Goal: Obtain resource: Download file/media

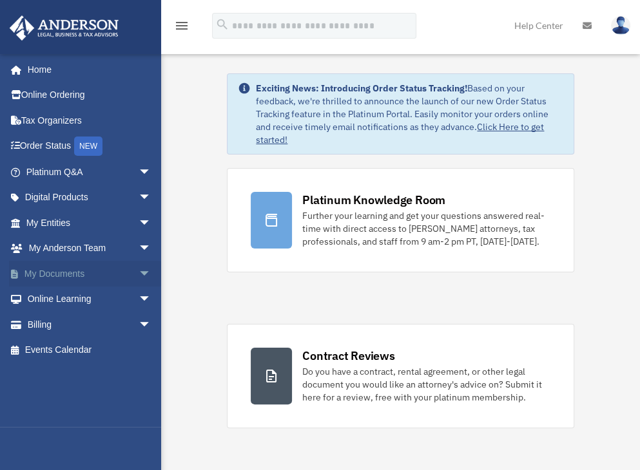
click at [72, 276] on link "My Documents arrow_drop_down" at bounding box center [90, 274] width 162 height 26
click at [87, 270] on link "My Documents arrow_drop_down" at bounding box center [90, 274] width 162 height 26
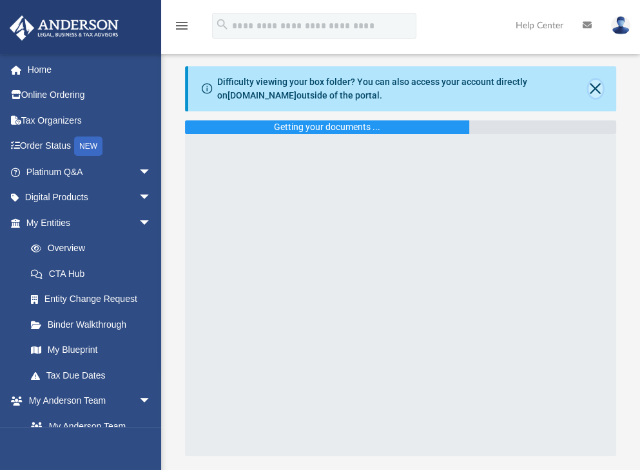
click at [592, 86] on button "Close" at bounding box center [595, 89] width 14 height 18
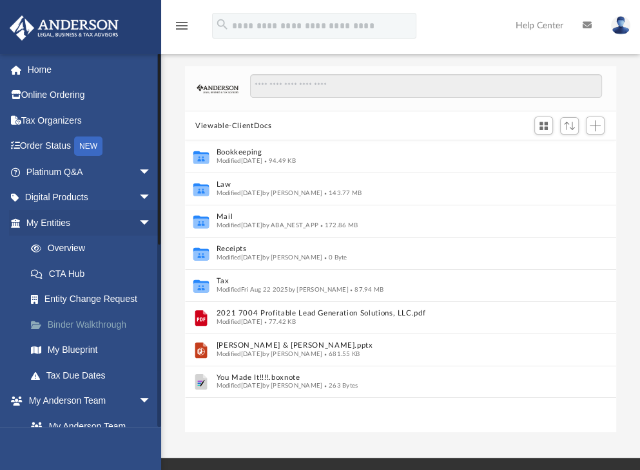
scroll to position [48, 0]
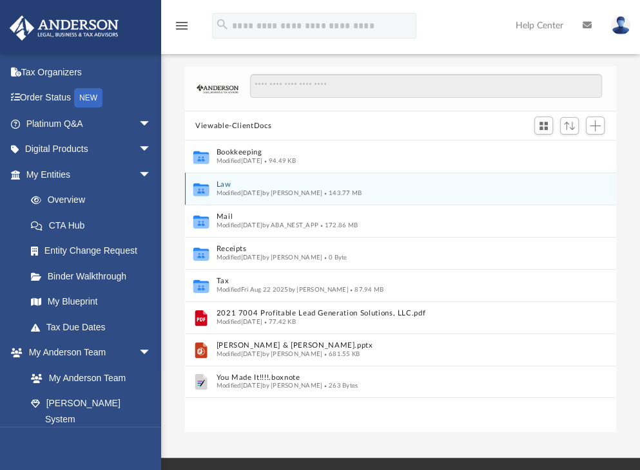
click at [221, 181] on button "Law" at bounding box center [392, 185] width 351 height 8
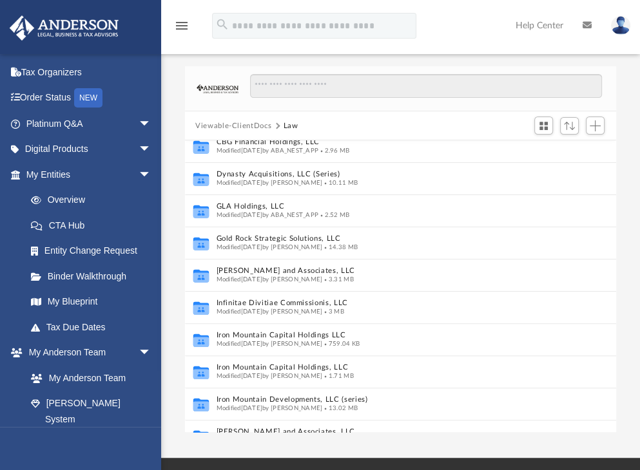
scroll to position [247, 0]
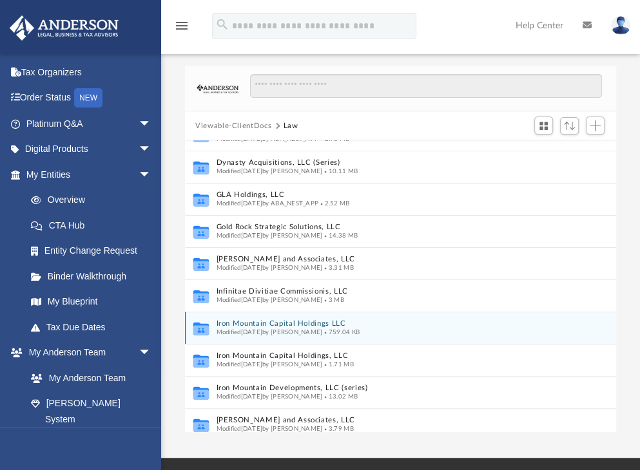
click at [253, 320] on button "Iron Mountain Capital Holdings LLC" at bounding box center [388, 324] width 342 height 8
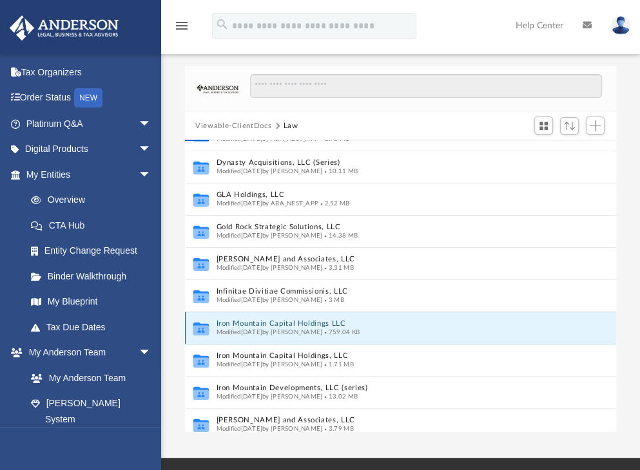
scroll to position [0, 0]
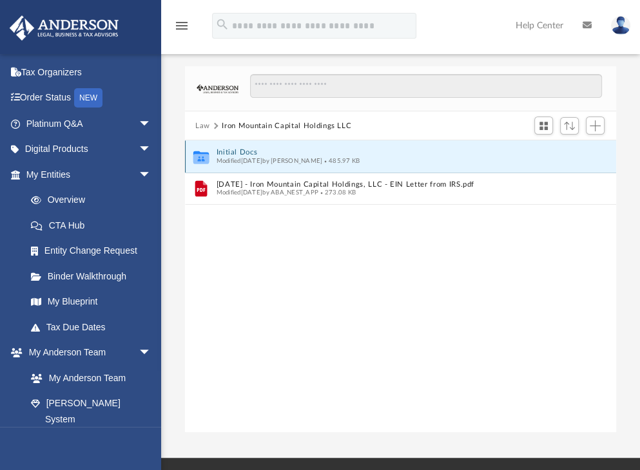
click at [238, 151] on button "Initial Docs" at bounding box center [392, 153] width 351 height 8
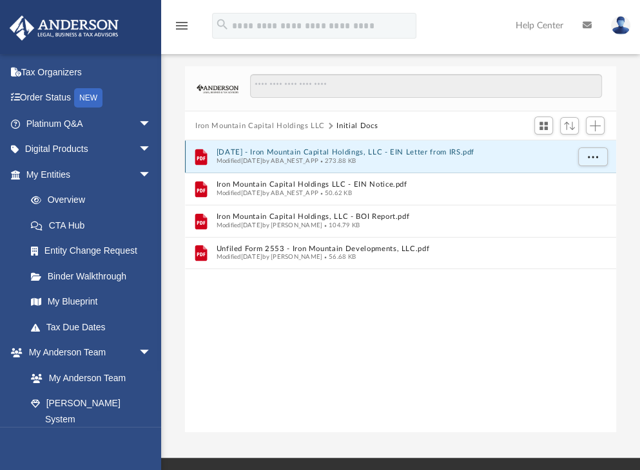
click at [367, 152] on button "2024.03.29 - Iron Mountain Capital Holdings, LLC - EIN Letter from IRS.pdf" at bounding box center [392, 153] width 351 height 8
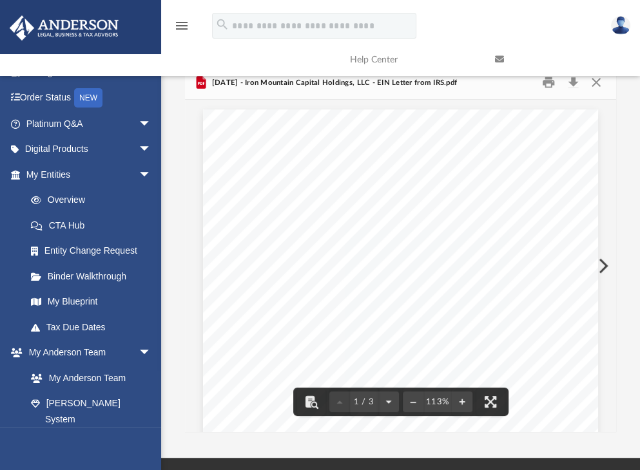
click at [595, 84] on link at bounding box center [557, 59] width 145 height 51
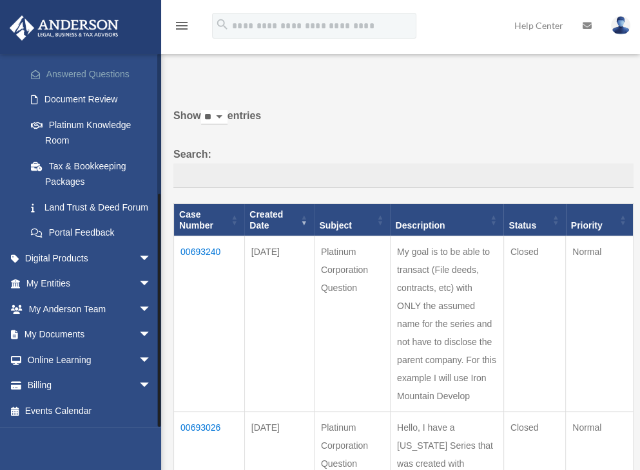
scroll to position [215, 0]
click at [52, 284] on link "My Entities arrow_drop_down" at bounding box center [90, 284] width 162 height 26
click at [67, 332] on link "My Documents arrow_drop_down" at bounding box center [90, 335] width 162 height 26
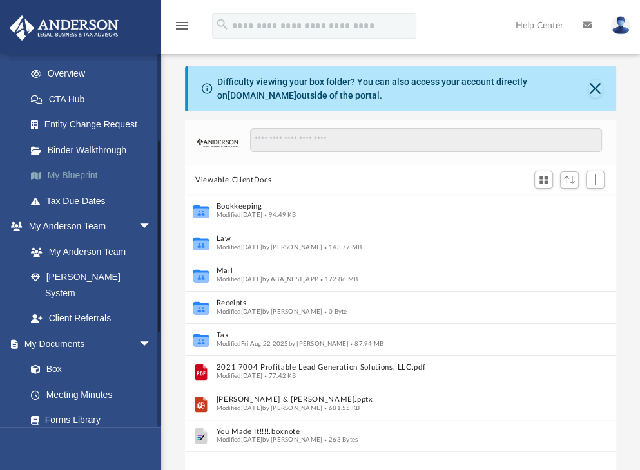
scroll to position [188, 0]
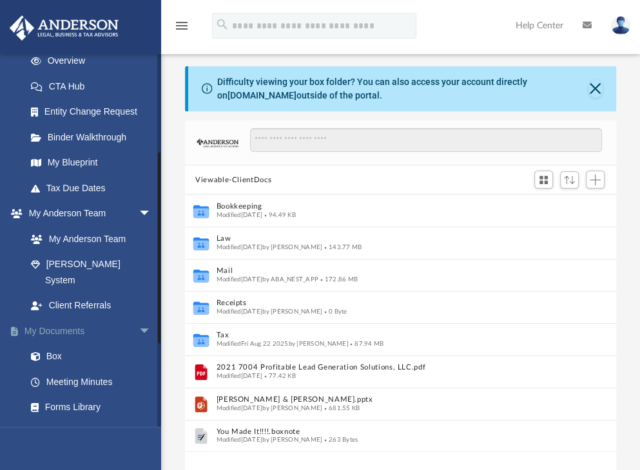
click at [54, 318] on link "My Documents arrow_drop_down" at bounding box center [90, 331] width 162 height 26
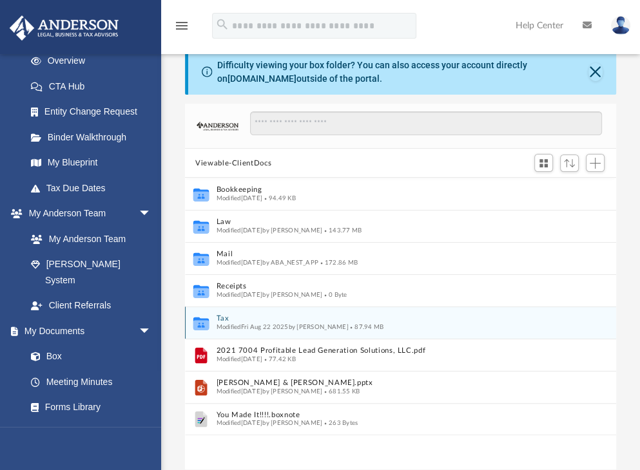
scroll to position [18, 0]
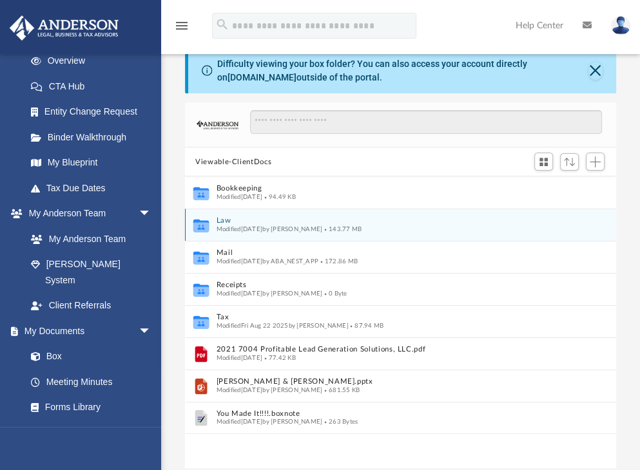
click at [224, 220] on button "Law" at bounding box center [392, 221] width 351 height 8
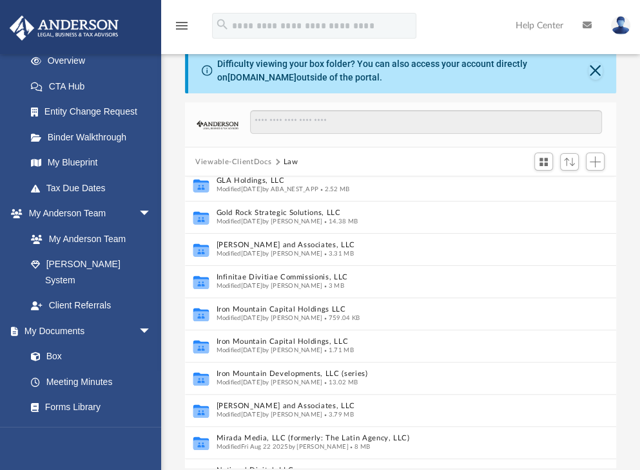
scroll to position [298, 0]
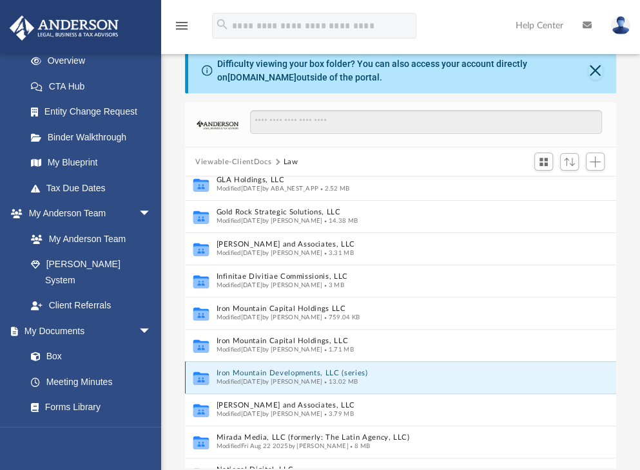
click at [259, 370] on button "Iron Mountain Developments, LLC (series)" at bounding box center [388, 374] width 342 height 8
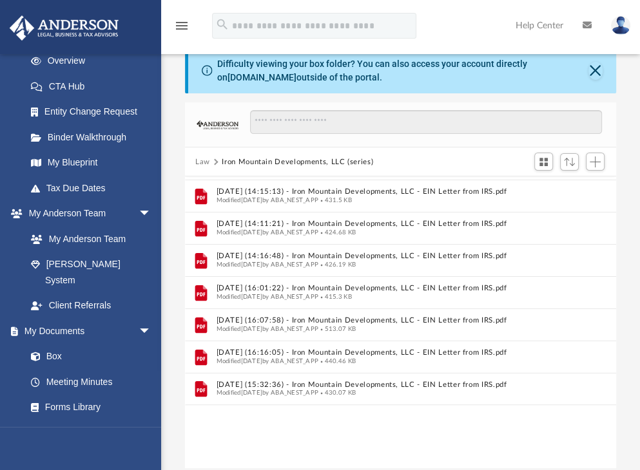
scroll to position [0, 0]
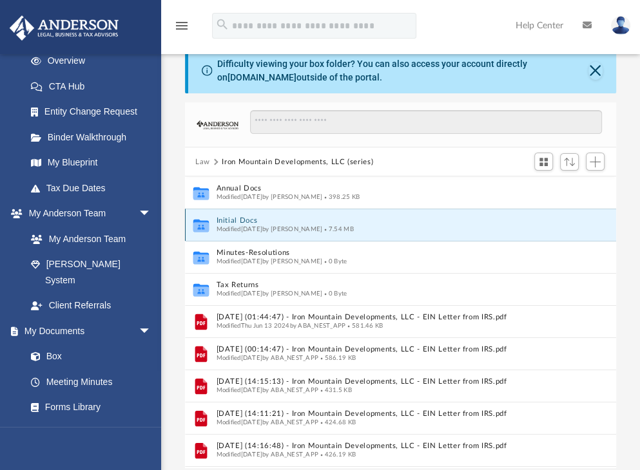
click at [237, 222] on button "Initial Docs" at bounding box center [388, 221] width 342 height 8
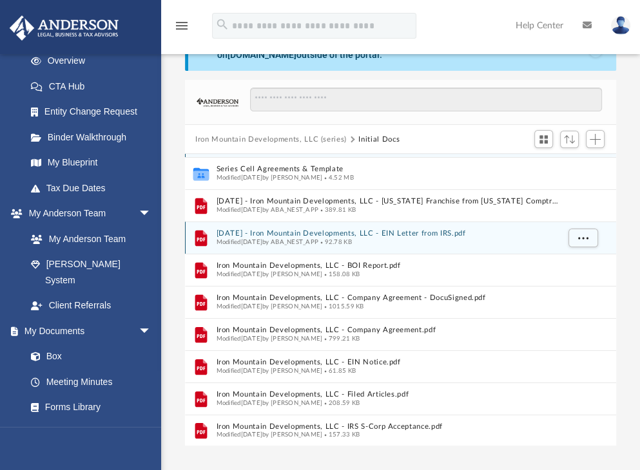
scroll to position [41, 0]
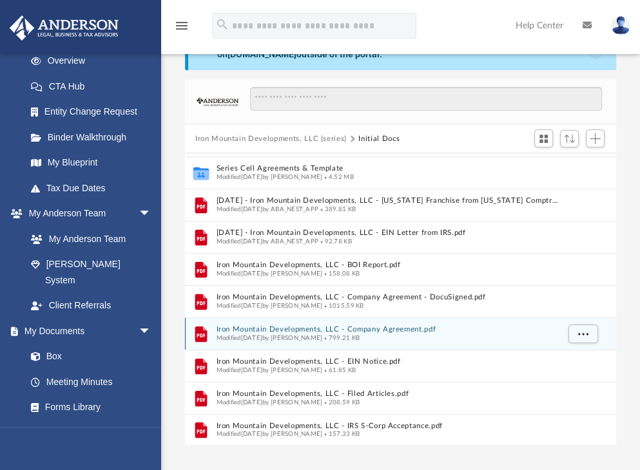
click at [347, 329] on button "Iron Mountain Developments, LLC - Company Agreement.pdf" at bounding box center [388, 330] width 342 height 8
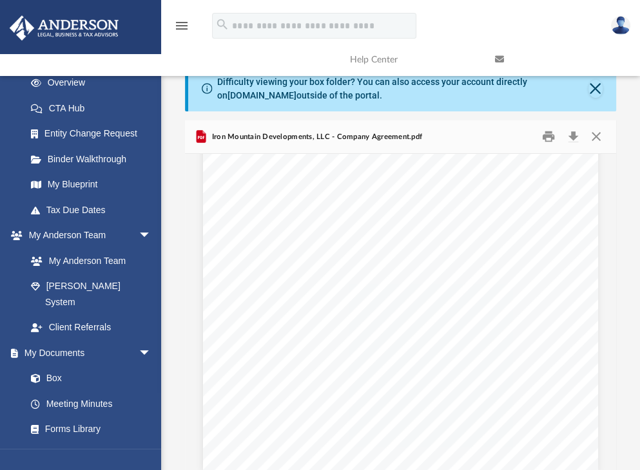
scroll to position [21976, 0]
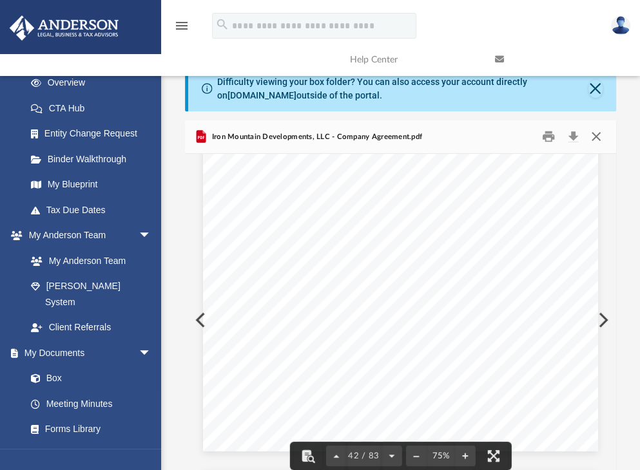
click at [599, 132] on button "Close" at bounding box center [595, 137] width 23 height 20
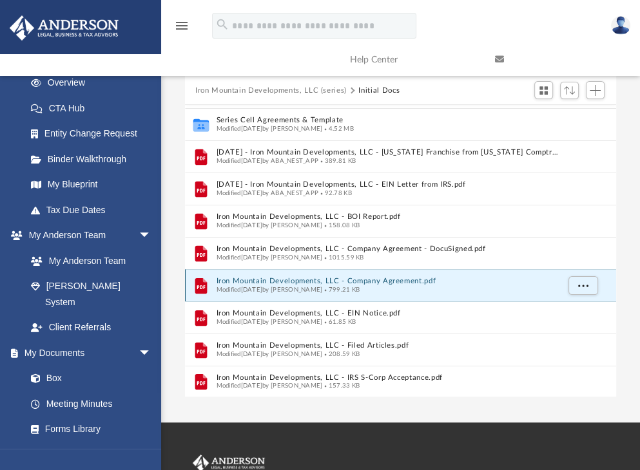
scroll to position [90, 0]
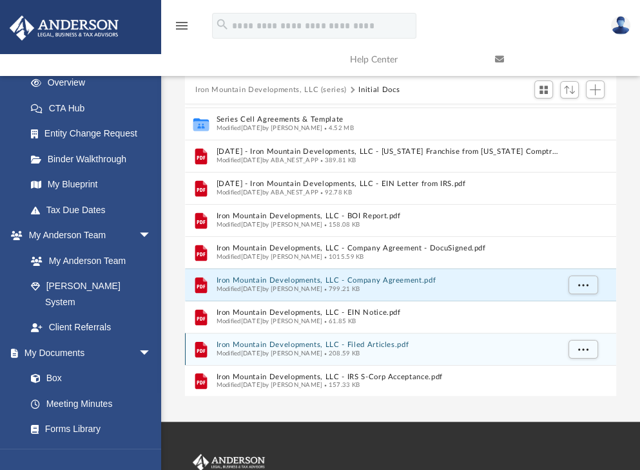
click at [340, 343] on button "Iron Mountain Developments, LLC - Filed Articles.pdf" at bounding box center [388, 346] width 342 height 8
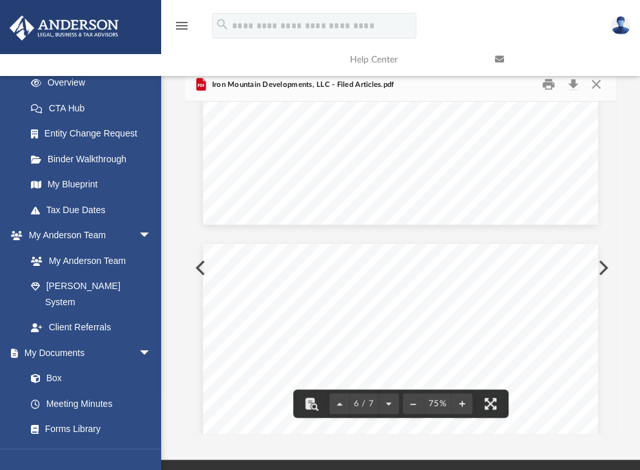
scroll to position [2531, 0]
click at [572, 82] on link at bounding box center [557, 59] width 145 height 51
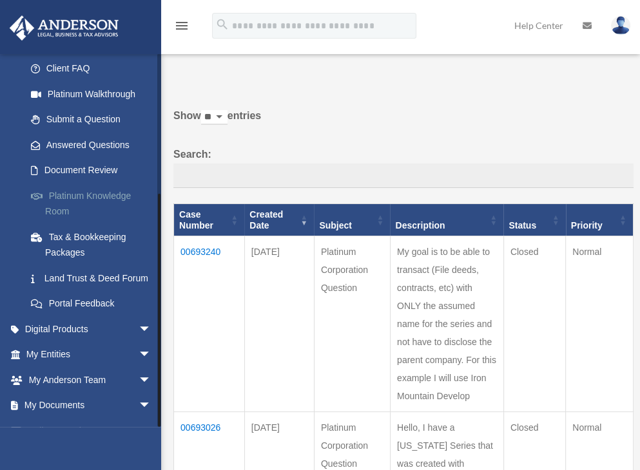
scroll to position [215, 0]
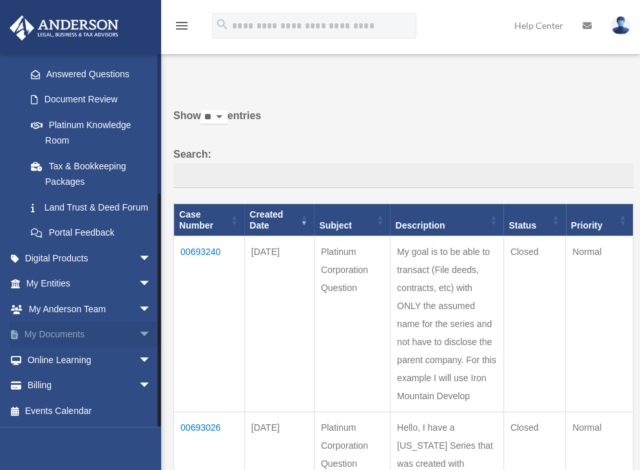
click at [53, 331] on link "My Documents arrow_drop_down" at bounding box center [90, 335] width 162 height 26
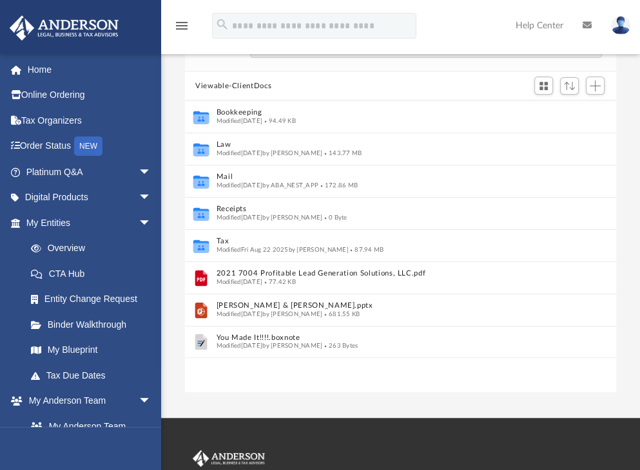
scroll to position [93, 0]
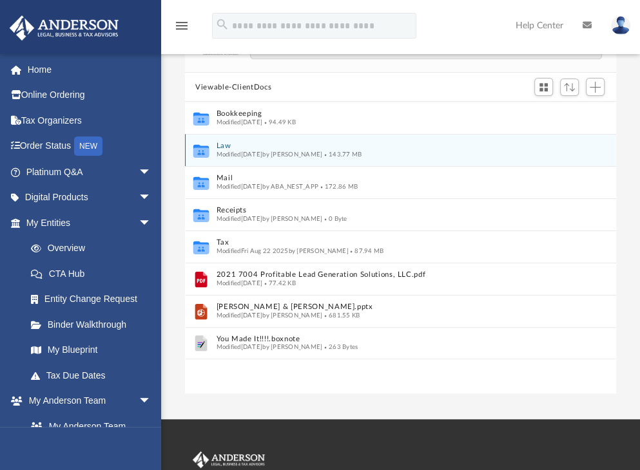
click at [219, 145] on button "Law" at bounding box center [392, 146] width 351 height 8
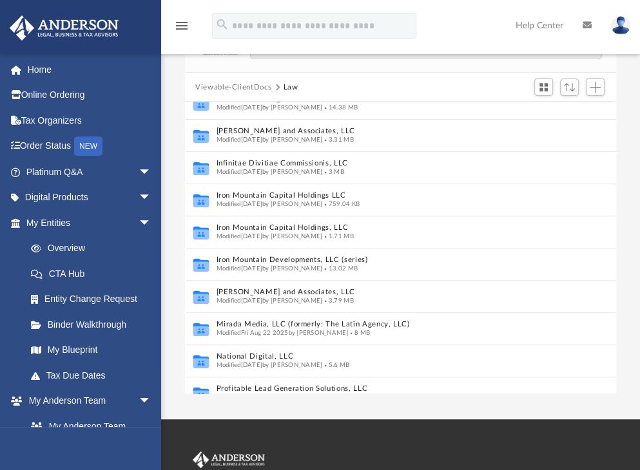
scroll to position [336, 0]
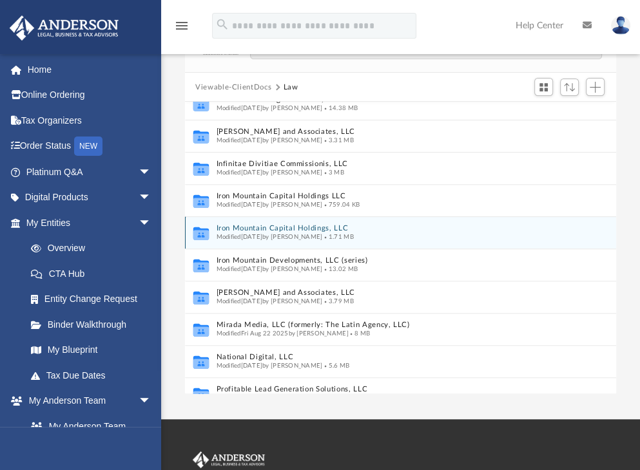
click at [262, 222] on div "Collaborated Folder Iron Mountain Capital Holdings, LLC Modified Fri Mar 8 2024…" at bounding box center [400, 233] width 431 height 32
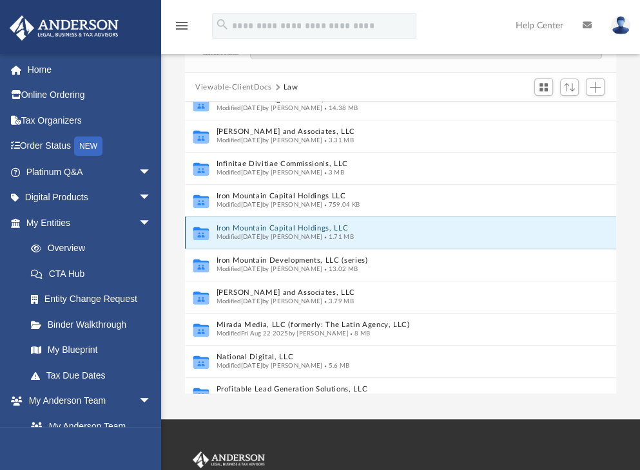
click at [251, 226] on button "Iron Mountain Capital Holdings, LLC" at bounding box center [388, 229] width 342 height 8
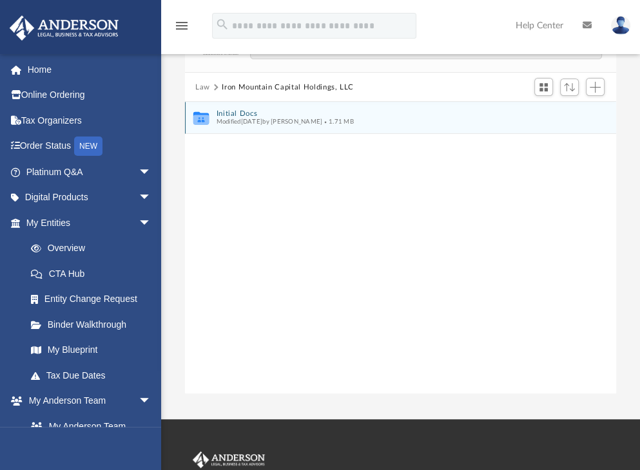
click at [244, 110] on button "Initial Docs" at bounding box center [392, 114] width 351 height 8
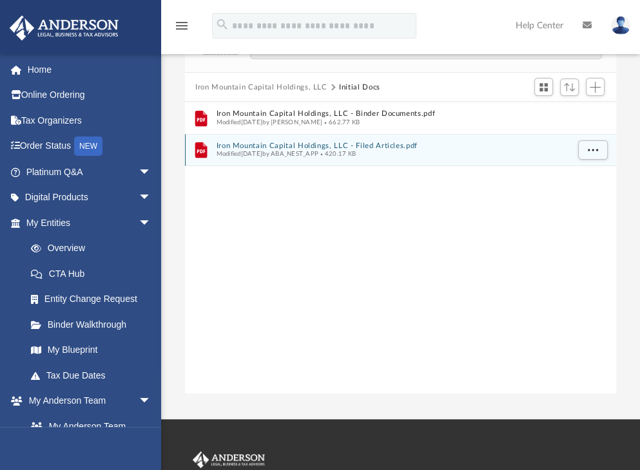
click at [311, 142] on button "Iron Mountain Capital Holdings, LLC - Filed Articles.pdf" at bounding box center [392, 146] width 351 height 8
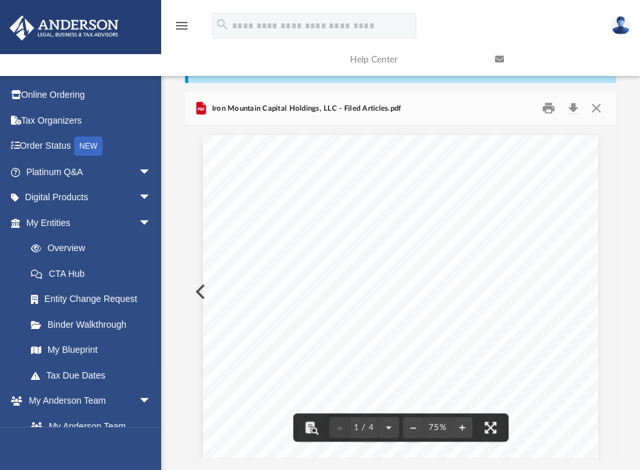
scroll to position [28, 0]
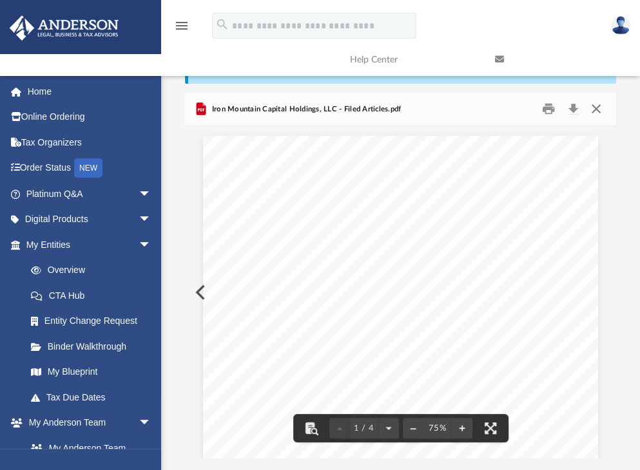
click at [598, 104] on button "Close" at bounding box center [595, 109] width 23 height 20
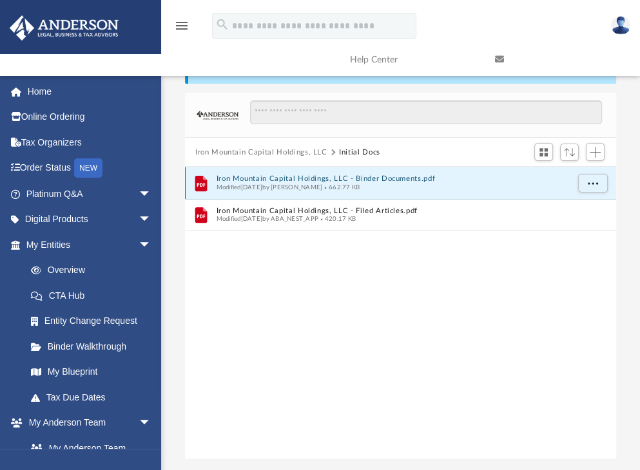
click at [356, 179] on button "Iron Mountain Capital Holdings, LLC - Binder Documents.pdf" at bounding box center [392, 179] width 351 height 8
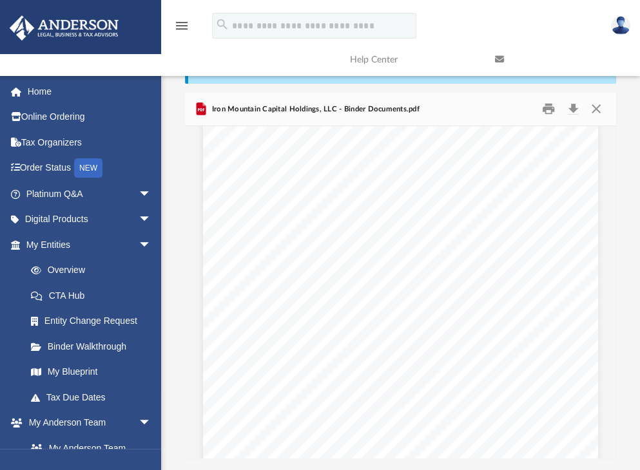
scroll to position [18662, 0]
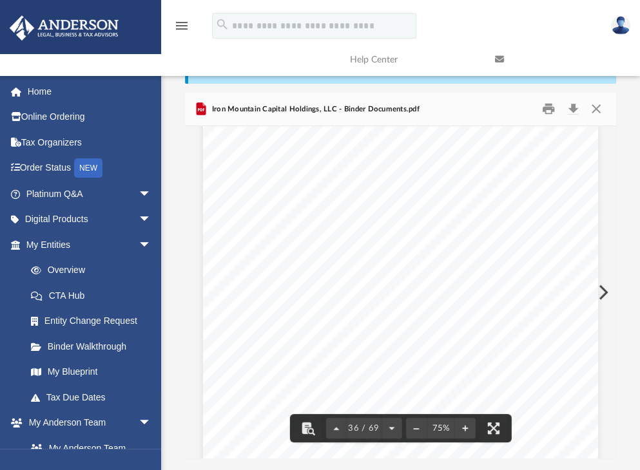
drag, startPoint x: 612, startPoint y: 292, endPoint x: 604, endPoint y: 166, distance: 126.5
click at [604, 166] on div "Operating Agreement of Iron Mountain Capital Holdings, LLC Page 14 of 45 The Me…" at bounding box center [400, 292] width 431 height 333
click at [335, 429] on button "File preview" at bounding box center [335, 428] width 21 height 28
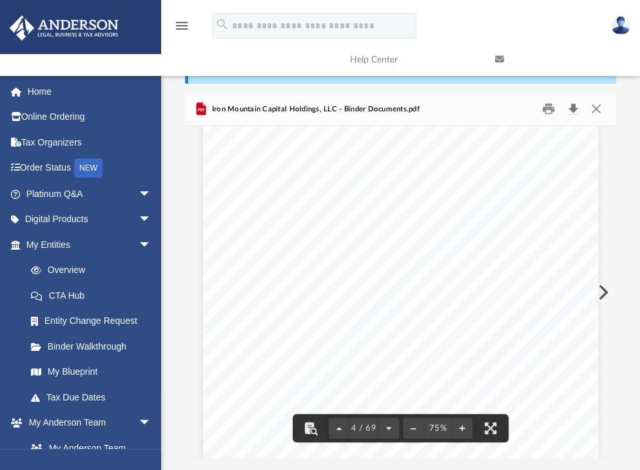
click at [570, 109] on button "Download" at bounding box center [572, 109] width 23 height 20
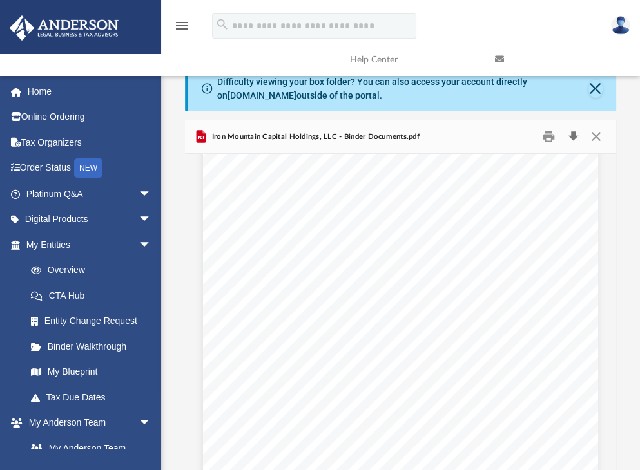
scroll to position [1668, 0]
click at [594, 133] on button "Close" at bounding box center [595, 137] width 23 height 20
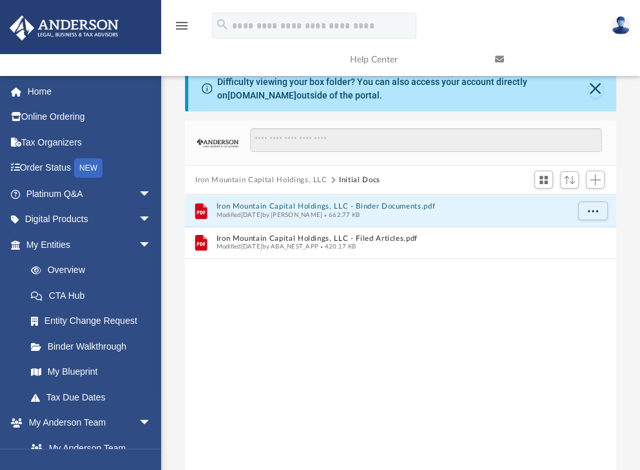
click at [290, 181] on button "Iron Mountain Capital Holdings, LLC" at bounding box center [261, 181] width 132 height 12
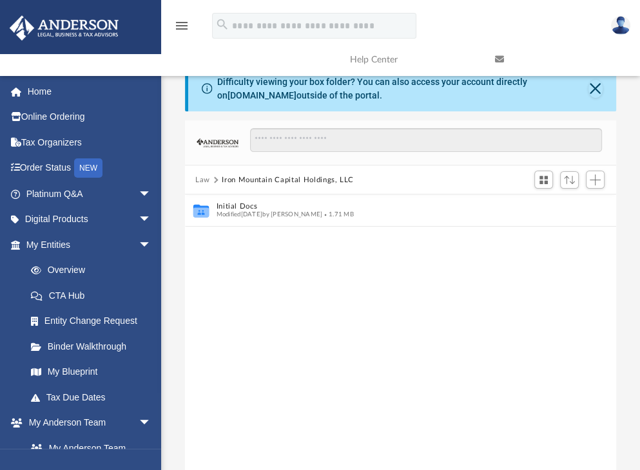
click at [204, 180] on button "Law" at bounding box center [202, 181] width 15 height 12
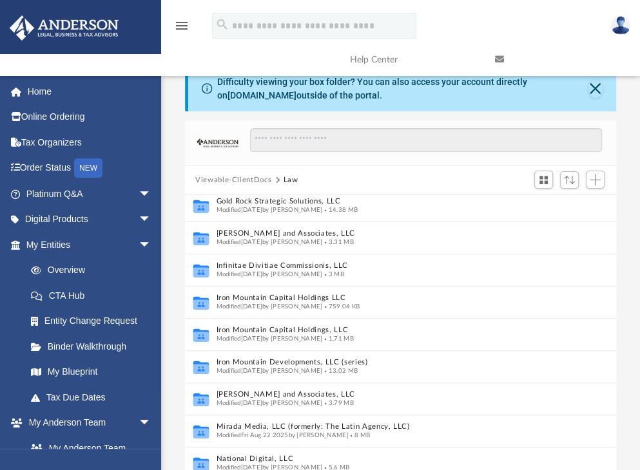
scroll to position [329, 0]
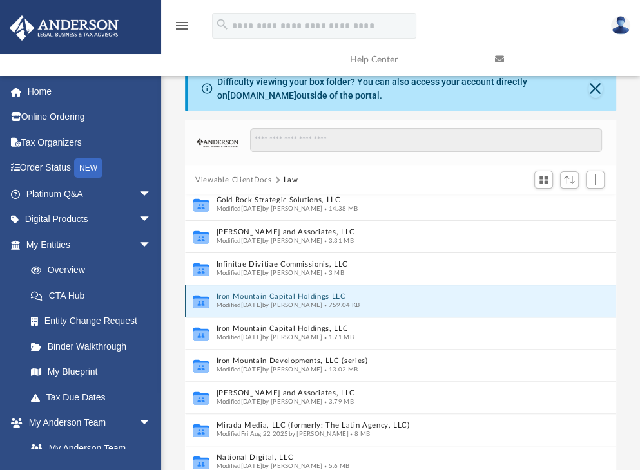
click at [276, 297] on button "Iron Mountain Capital Holdings LLC" at bounding box center [388, 297] width 342 height 8
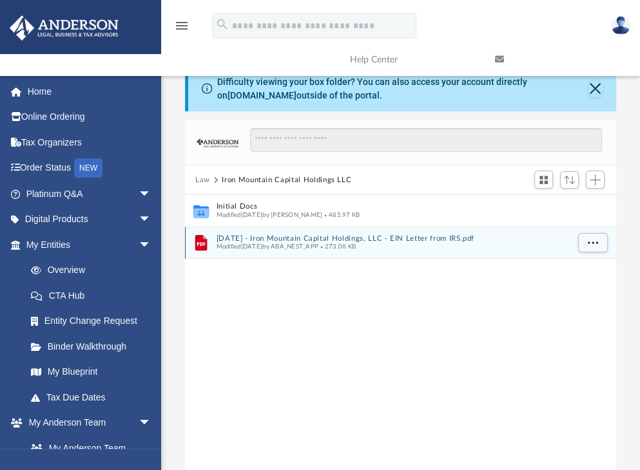
click at [302, 238] on button "2024.04.08 - Iron Mountain Capital Holdings, LLC - EIN Letter from IRS.pdf" at bounding box center [392, 239] width 351 height 8
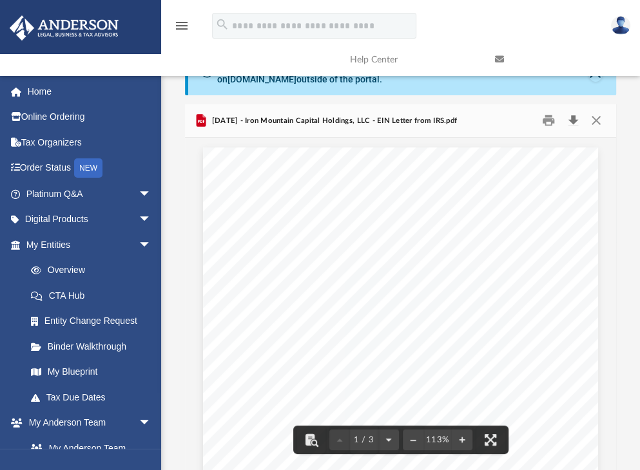
click at [568, 119] on button "Download" at bounding box center [572, 121] width 23 height 20
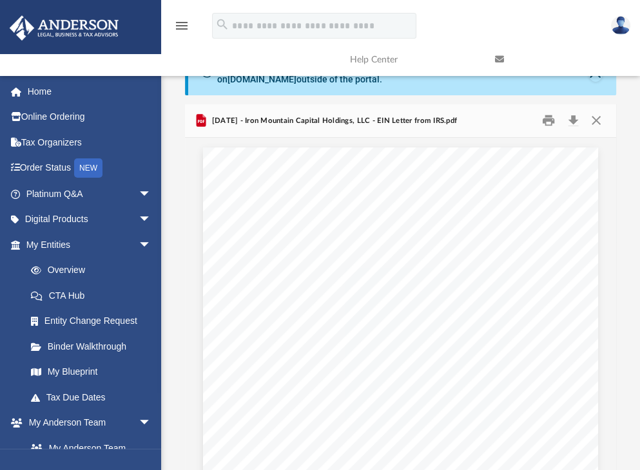
click at [630, 119] on div "Difficulty viewing your box folder? You can also access your account directly o…" at bounding box center [400, 260] width 479 height 421
click at [594, 116] on button "Close" at bounding box center [595, 121] width 23 height 20
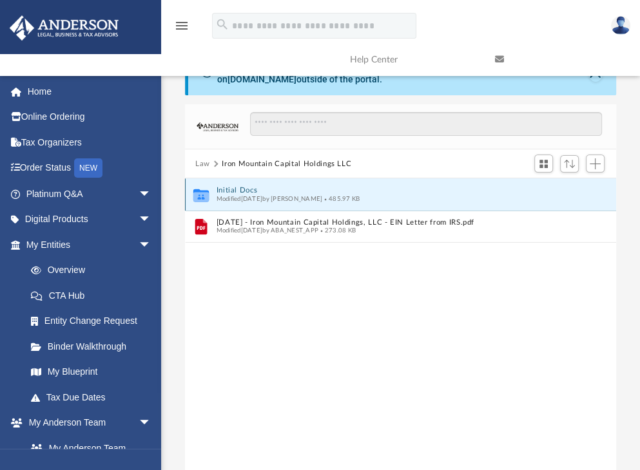
click at [237, 188] on button "Initial Docs" at bounding box center [392, 191] width 351 height 8
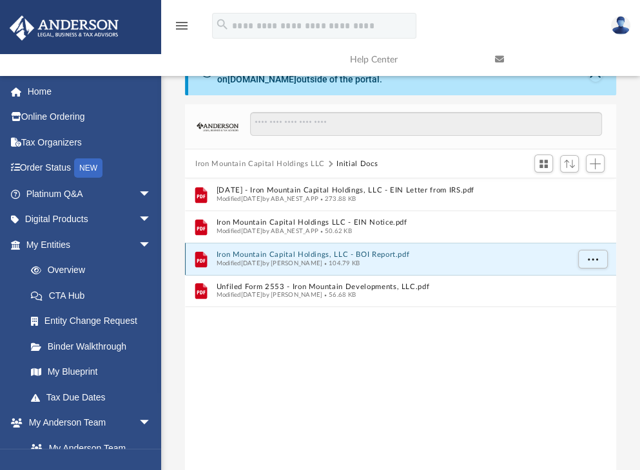
click at [309, 254] on button "Iron Mountain Capital Holdings, LLC - BOI Report.pdf" at bounding box center [392, 255] width 351 height 8
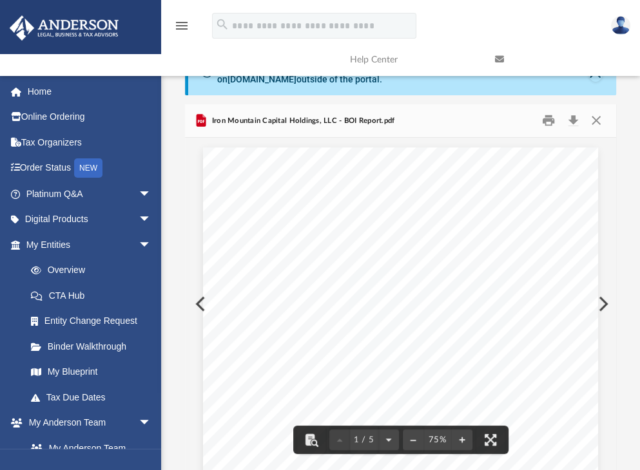
click at [203, 300] on div "Generated: 5/17/2024 FILING SUCCESSFUL - Beneficial Ownership Information Repor…" at bounding box center [400, 403] width 395 height 511
click at [196, 302] on button "Preview" at bounding box center [199, 304] width 28 height 36
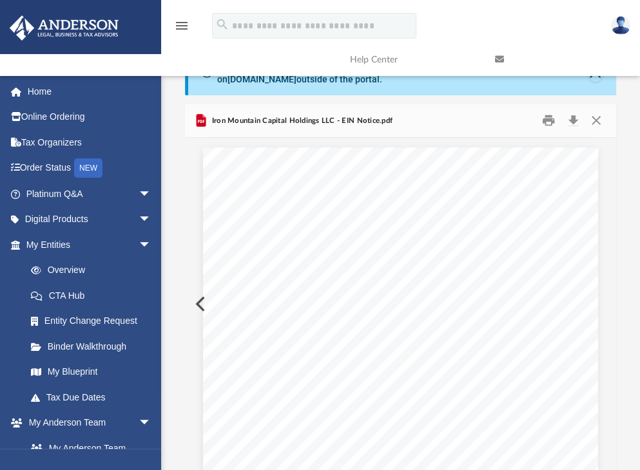
click at [196, 302] on button "Preview" at bounding box center [199, 304] width 28 height 36
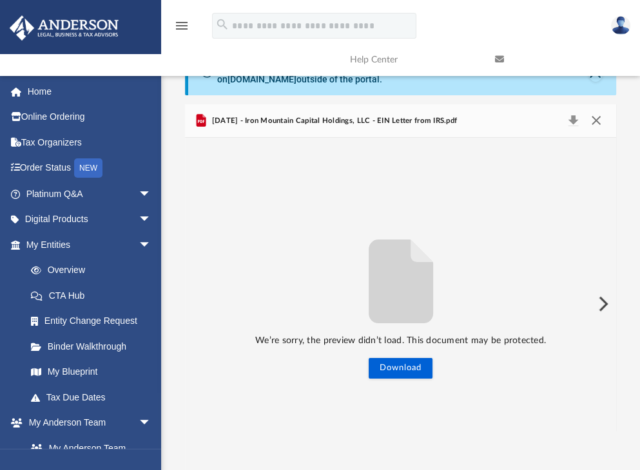
click at [594, 118] on button "Close" at bounding box center [595, 121] width 23 height 18
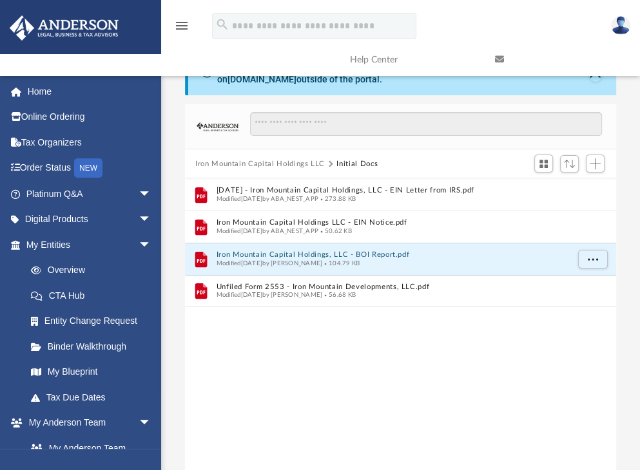
click at [279, 166] on button "Iron Mountain Capital Holdings LLC" at bounding box center [260, 165] width 130 height 12
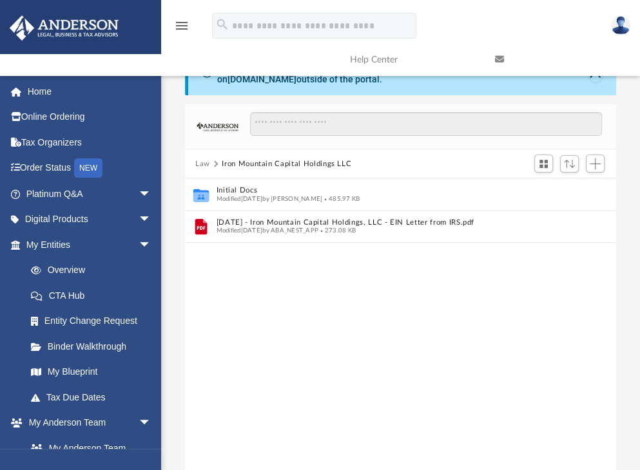
click at [199, 165] on button "Law" at bounding box center [202, 165] width 15 height 12
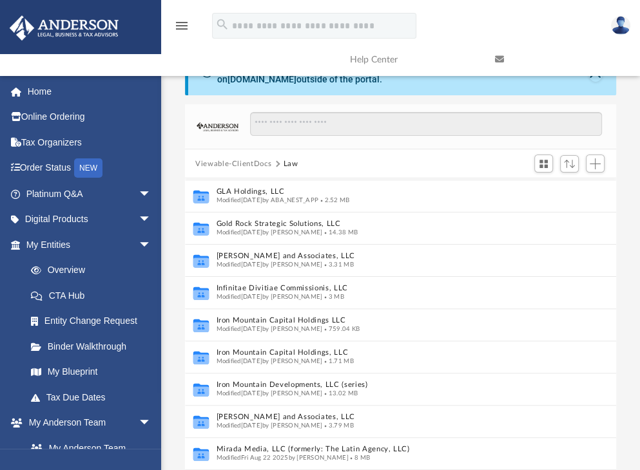
scroll to position [300, 0]
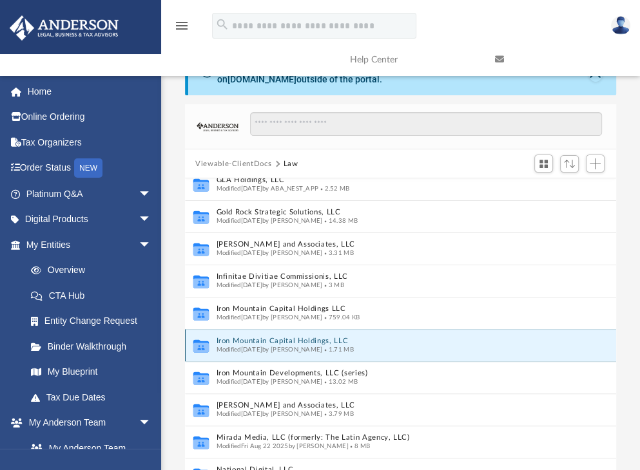
click at [298, 341] on button "Iron Mountain Capital Holdings, LLC" at bounding box center [388, 342] width 342 height 8
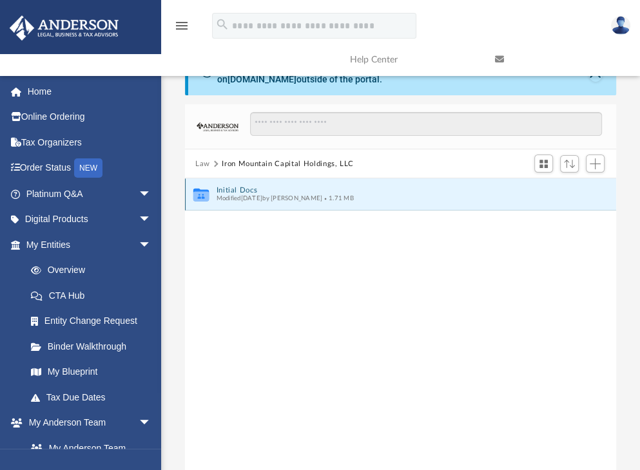
click at [240, 190] on button "Initial Docs" at bounding box center [392, 190] width 351 height 8
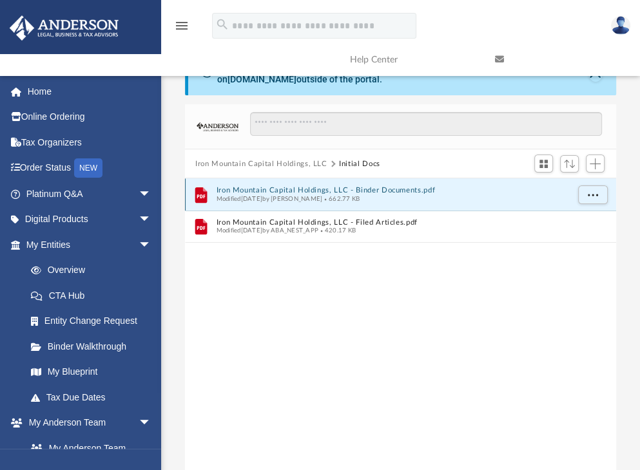
click at [247, 189] on button "Iron Mountain Capital Holdings, LLC - Binder Documents.pdf" at bounding box center [392, 191] width 351 height 8
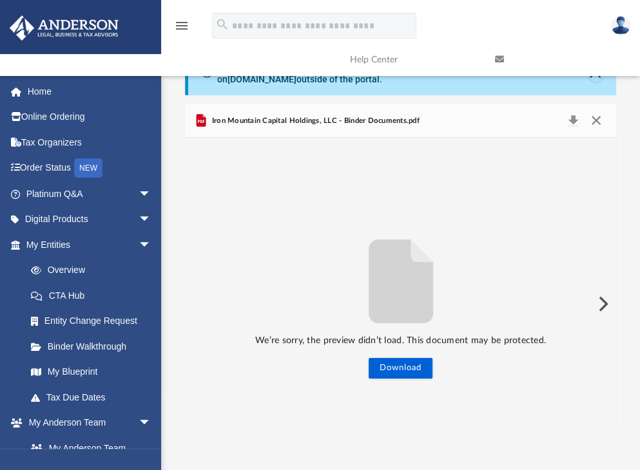
click at [593, 120] on button "Close" at bounding box center [595, 121] width 23 height 18
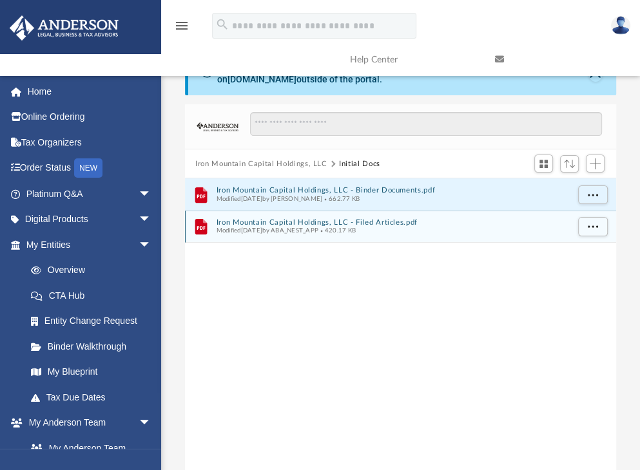
click at [334, 215] on div "File Iron Mountain Capital Holdings, LLC - Filed Articles.pdf Modified Fri Mar …" at bounding box center [400, 227] width 431 height 32
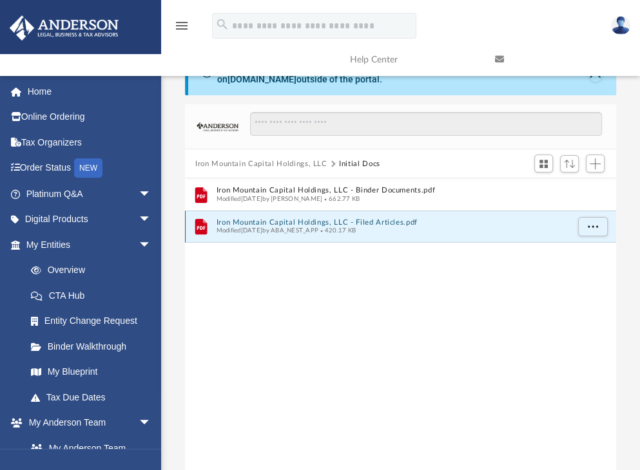
click at [329, 221] on button "Iron Mountain Capital Holdings, LLC - Filed Articles.pdf" at bounding box center [392, 222] width 351 height 8
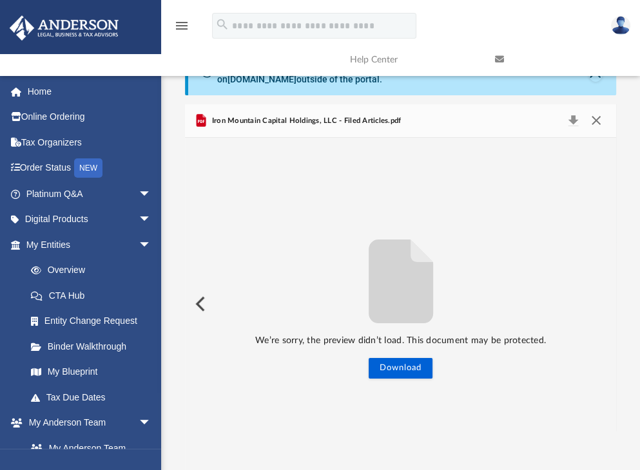
click at [594, 119] on button "Close" at bounding box center [595, 121] width 23 height 18
